Goal: Obtain resource: Obtain resource

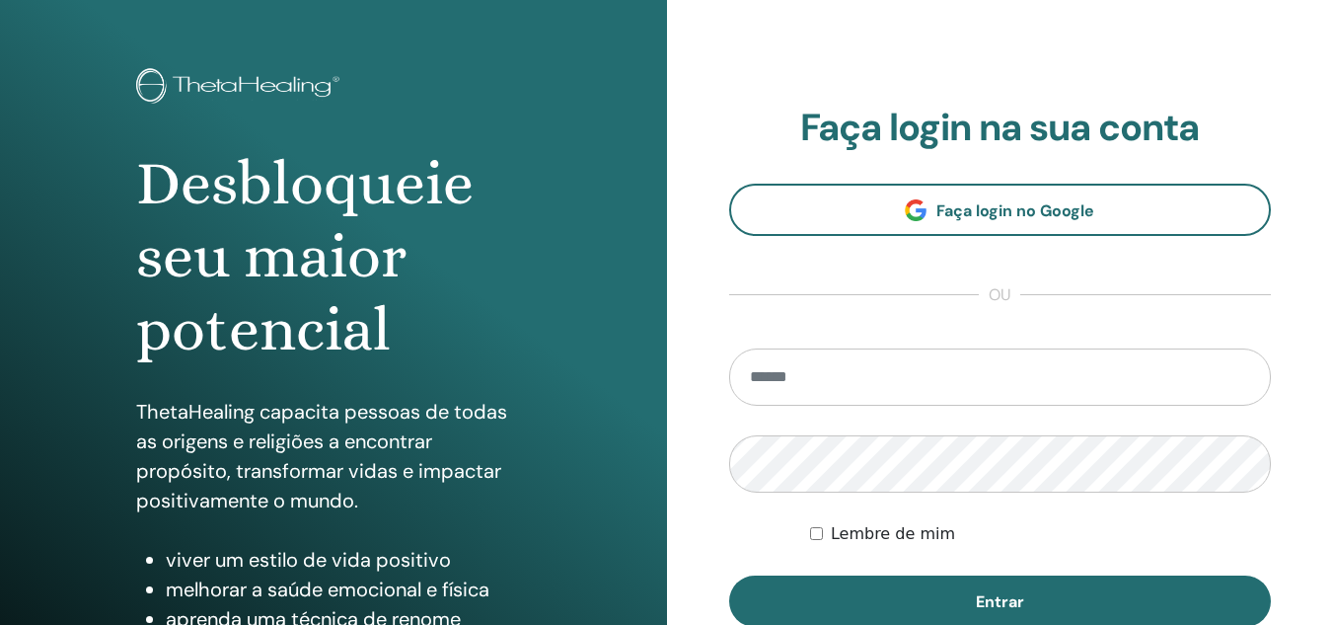
scroll to position [99, 0]
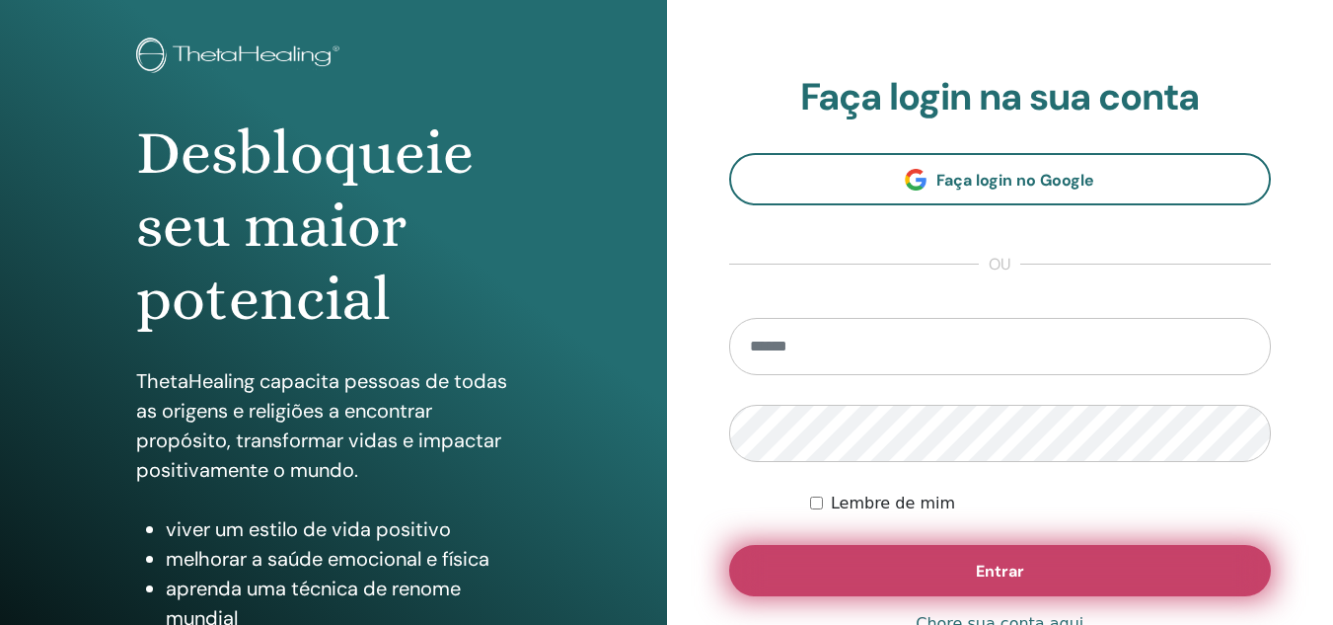
type input "**********"
click at [1006, 563] on font "Entrar" at bounding box center [1000, 570] width 48 height 21
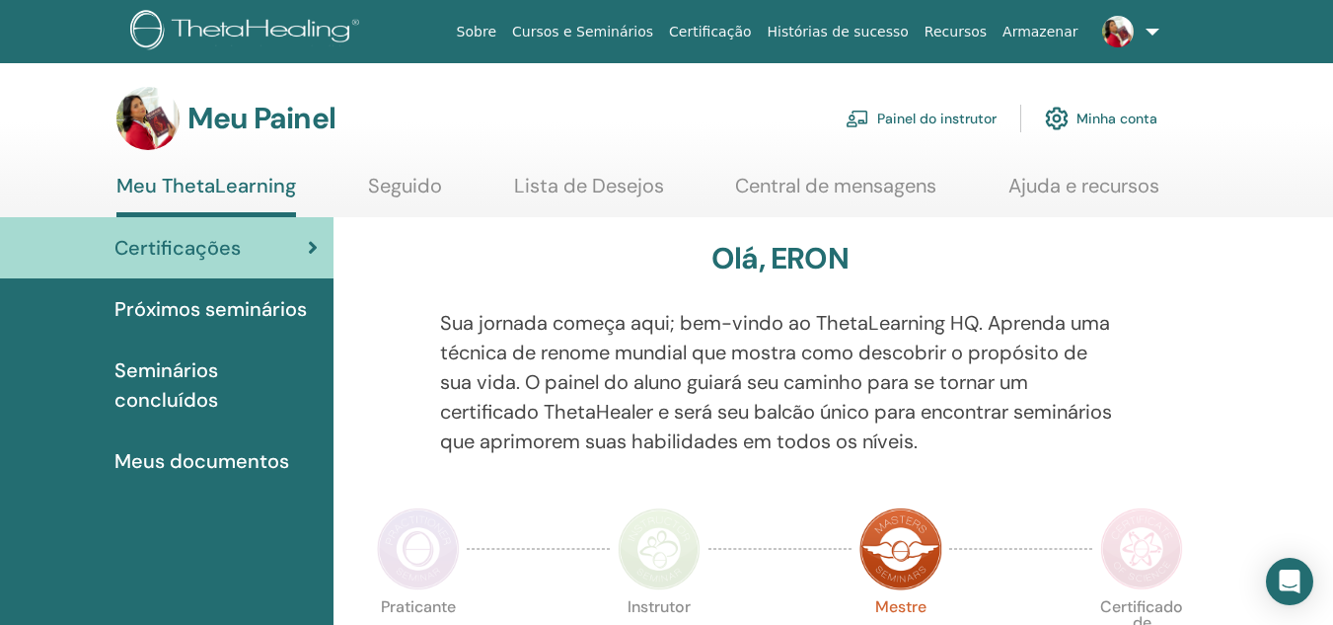
click at [952, 115] on font "Painel do instrutor" at bounding box center [936, 119] width 119 height 18
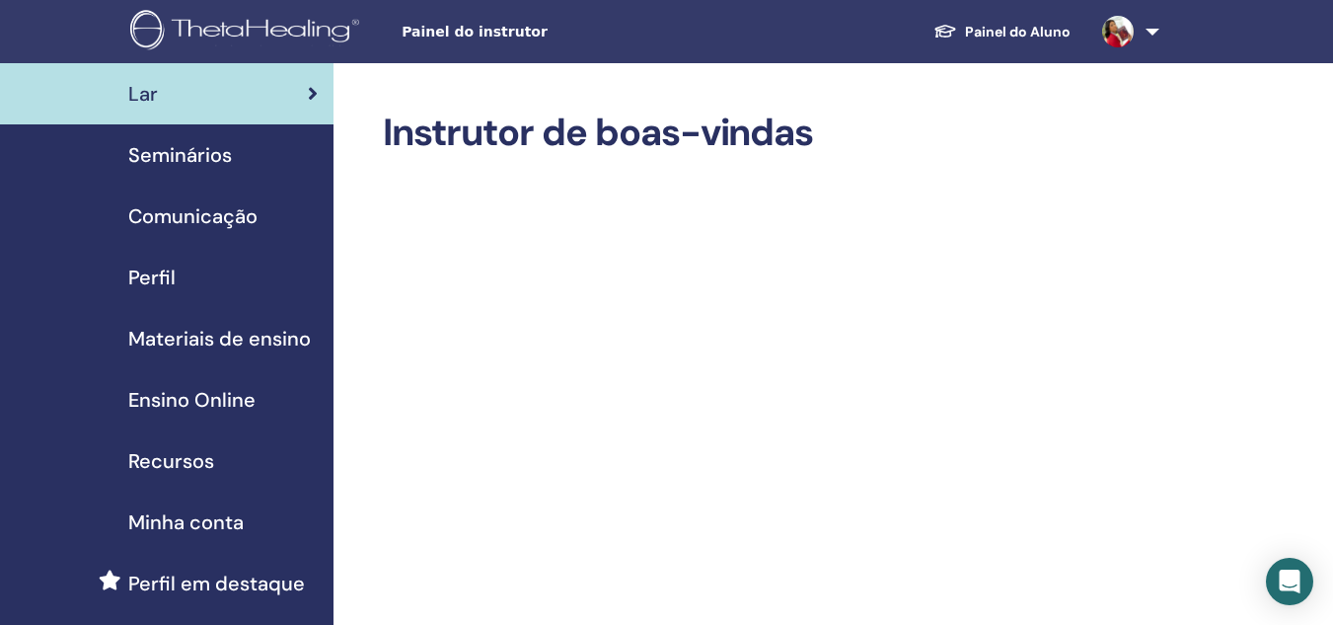
click at [199, 338] on span "Materiais de ensino" at bounding box center [219, 339] width 183 height 30
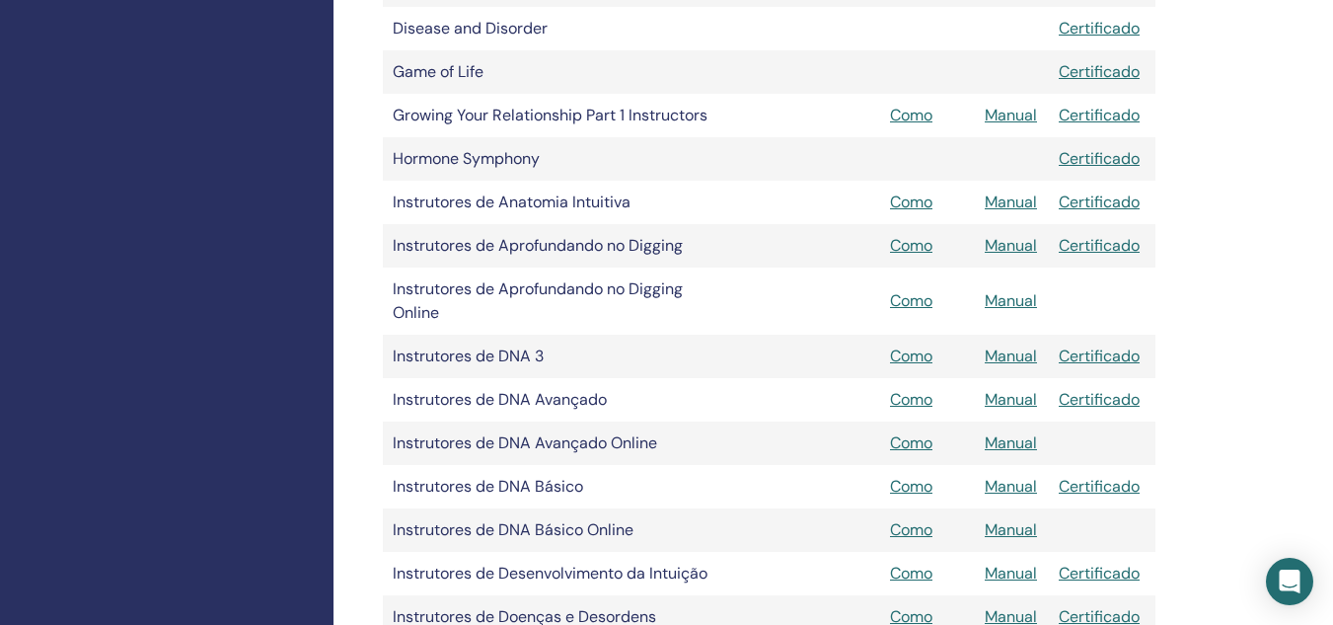
scroll to position [691, 0]
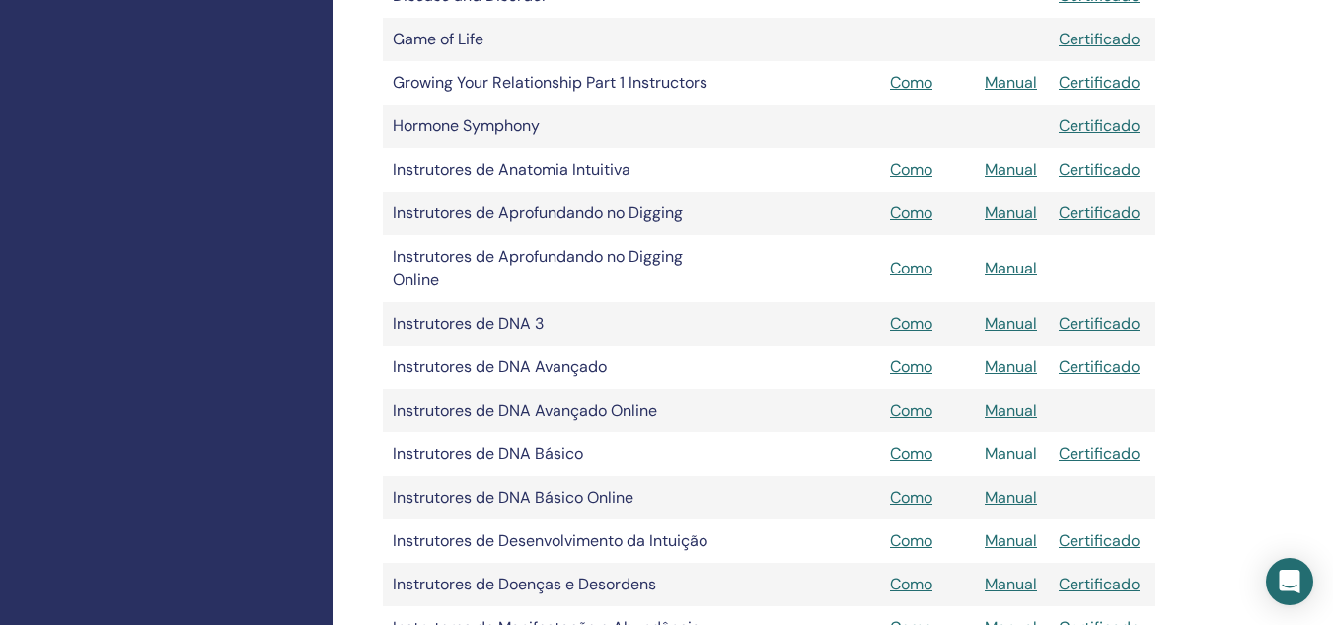
click at [1020, 455] on link "Manual" at bounding box center [1011, 453] width 52 height 21
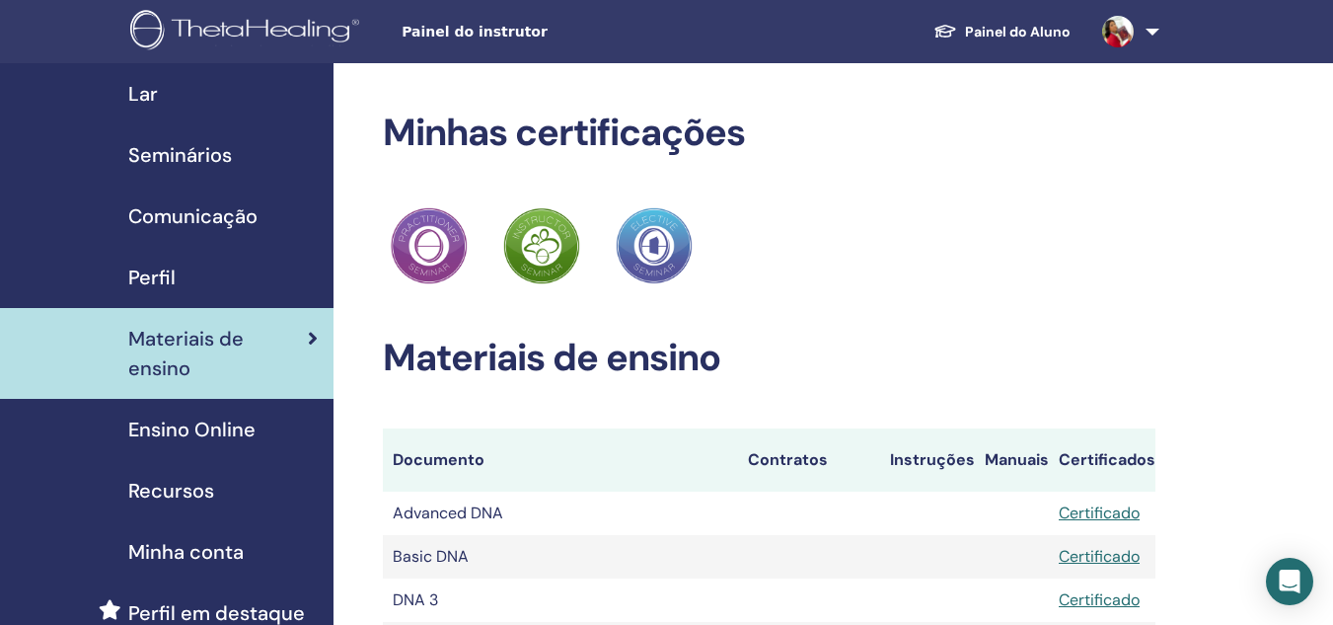
scroll to position [691, 0]
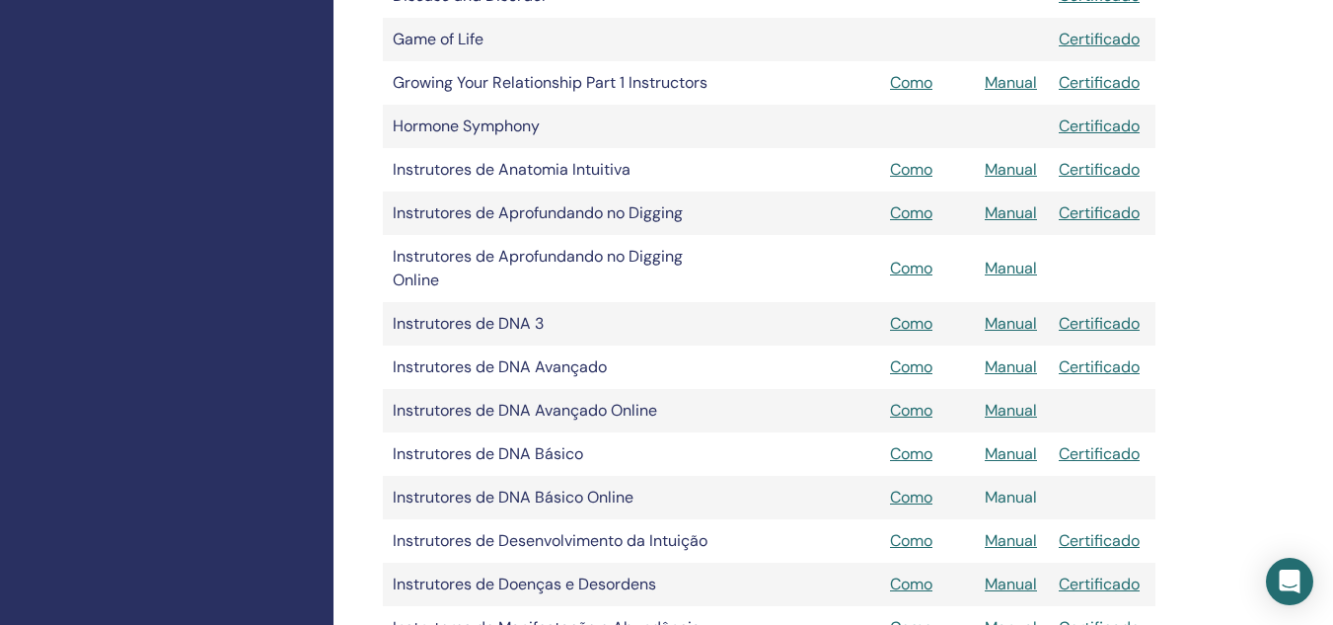
click at [1024, 494] on link "Manual" at bounding box center [1011, 496] width 52 height 21
click at [1012, 455] on link "Manual" at bounding box center [1011, 453] width 52 height 21
